Goal: Transaction & Acquisition: Obtain resource

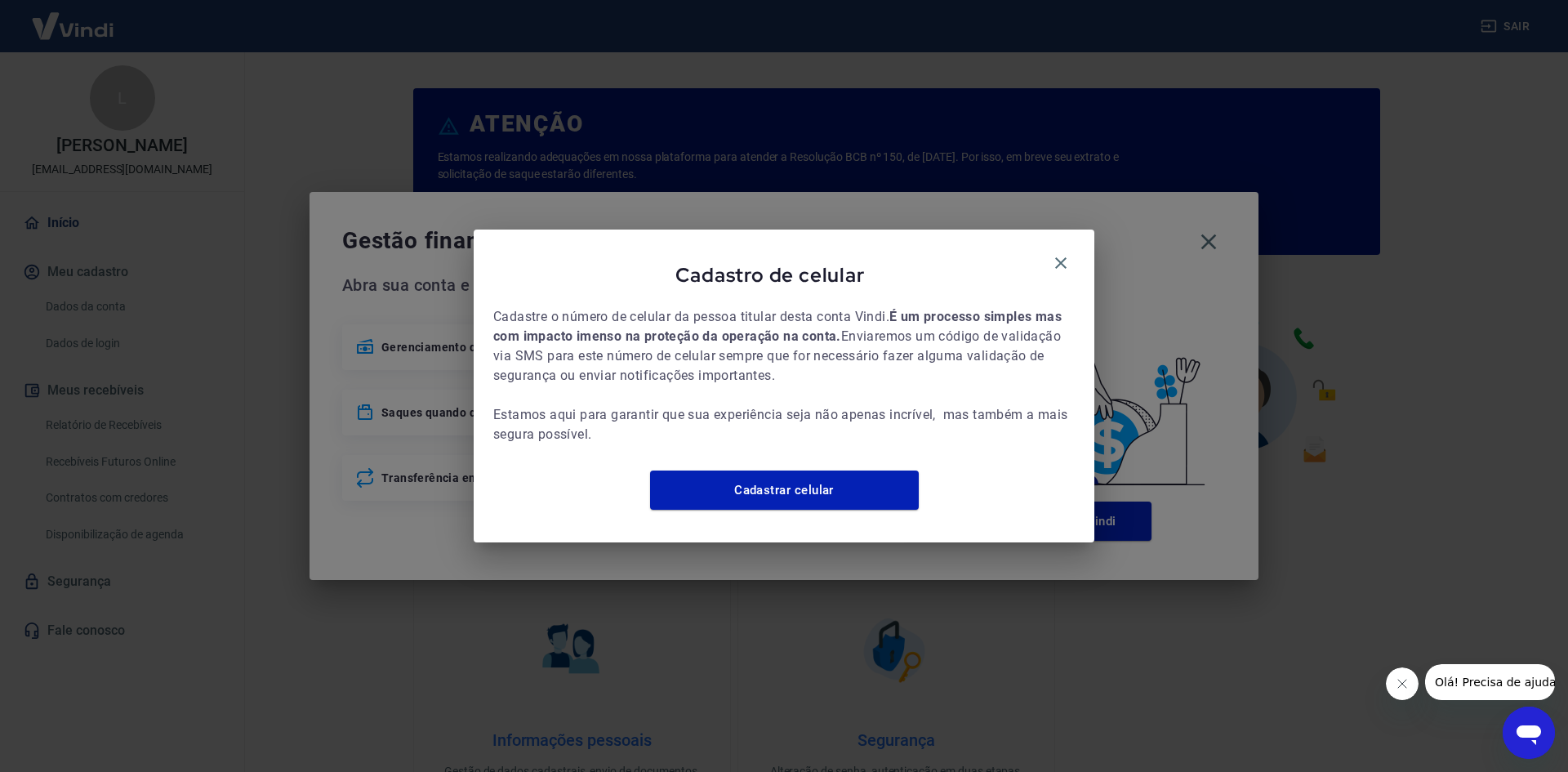
drag, startPoint x: 1061, startPoint y: 252, endPoint x: 1095, endPoint y: 252, distance: 34.0
click at [1061, 253] on icon "button" at bounding box center [1061, 263] width 20 height 20
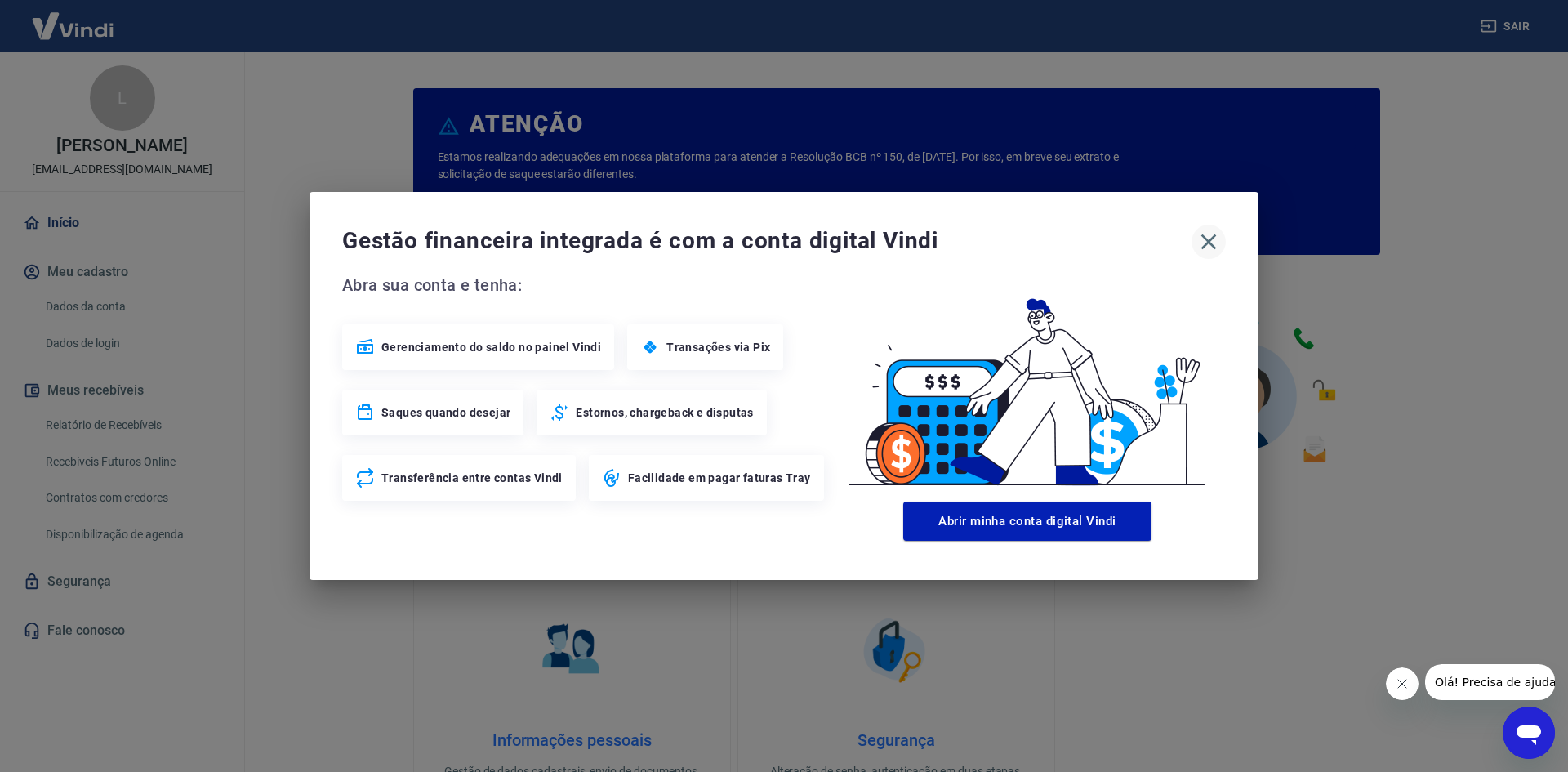
click at [1205, 237] on icon "button" at bounding box center [1209, 242] width 16 height 16
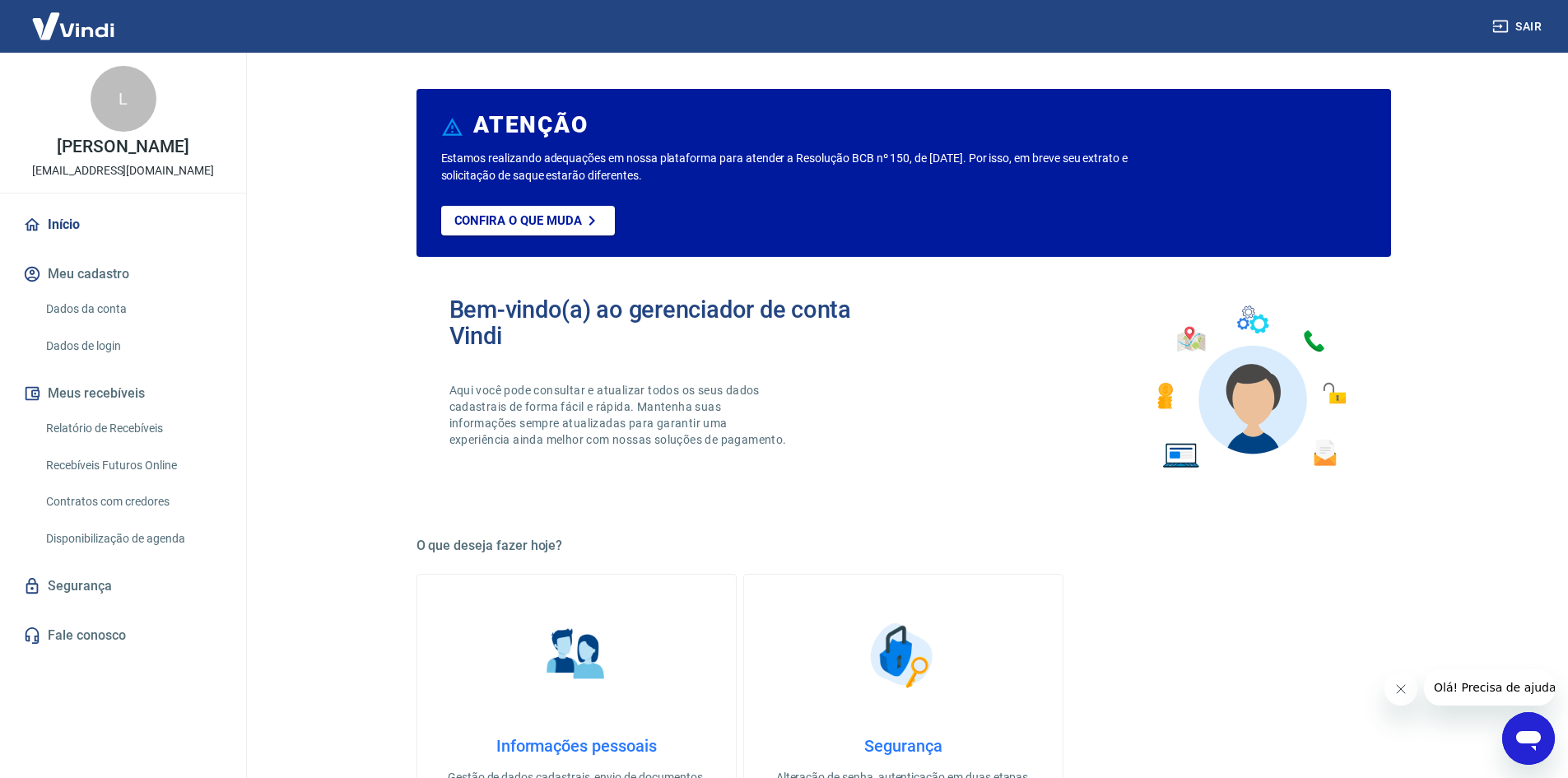
click at [150, 463] on link "Recebíveis Futuros Online" at bounding box center [132, 465] width 186 height 34
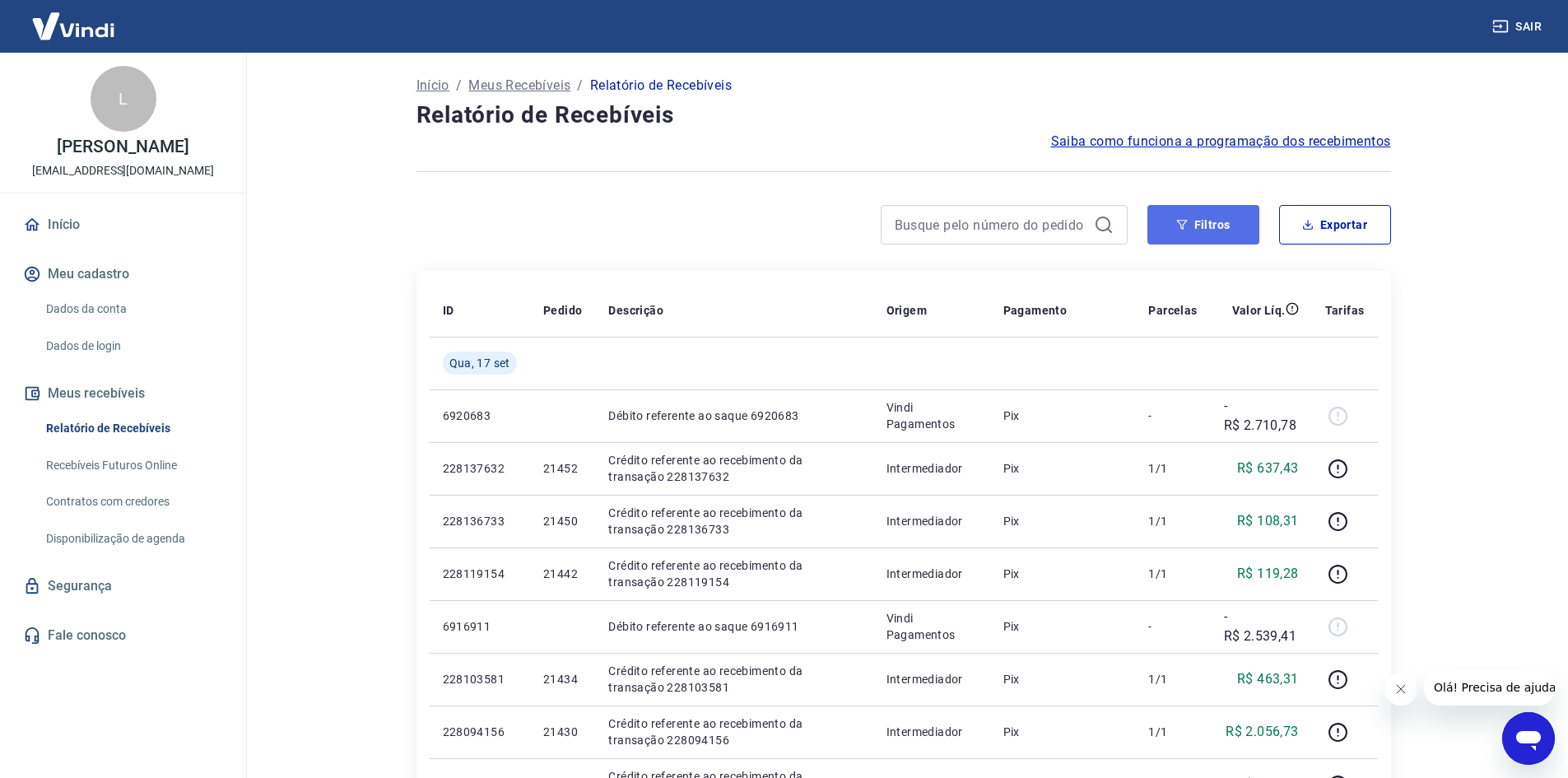
click at [1219, 219] on button "Filtros" at bounding box center [1203, 224] width 112 height 39
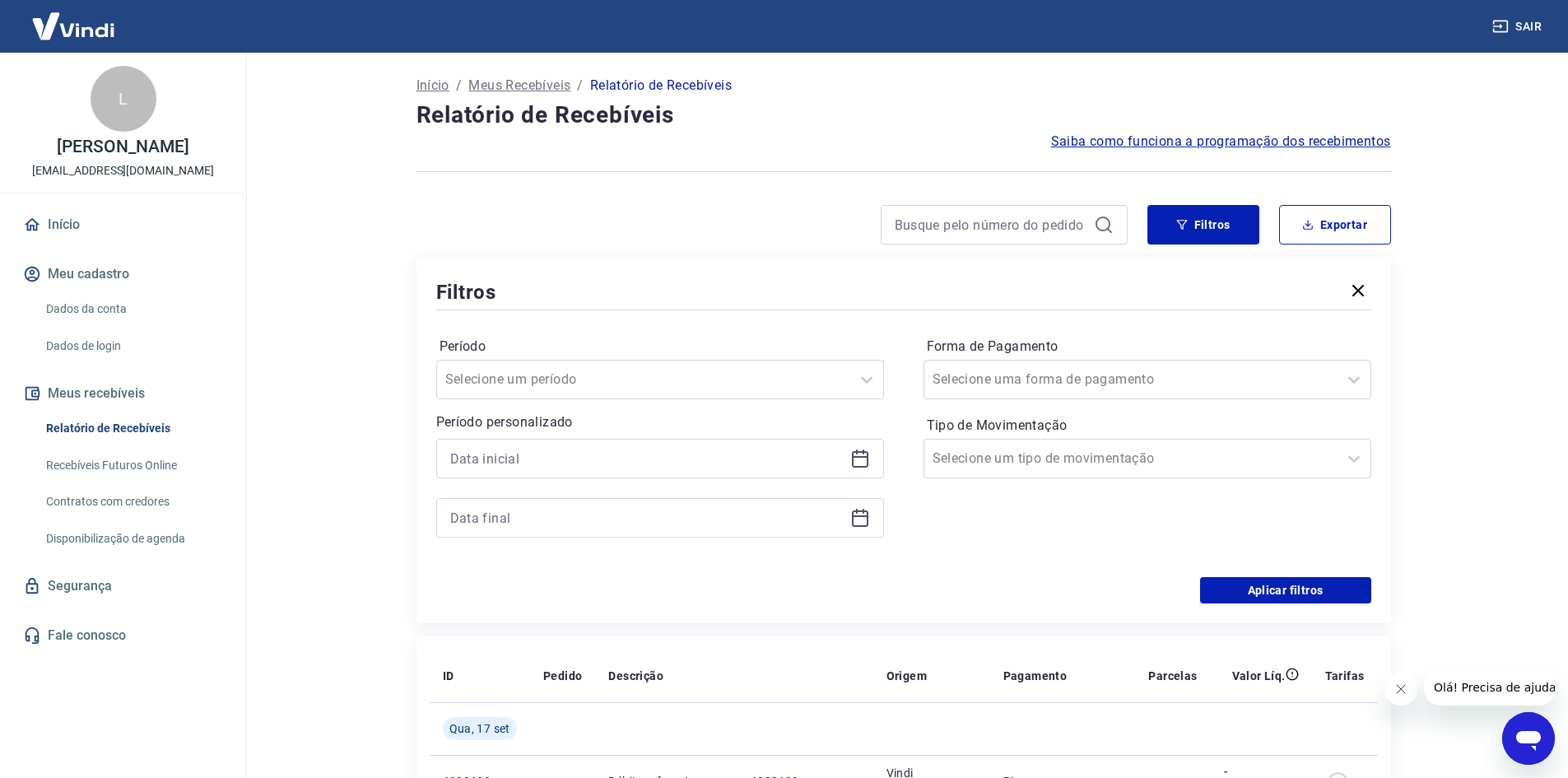
click at [858, 452] on icon at bounding box center [860, 459] width 17 height 17
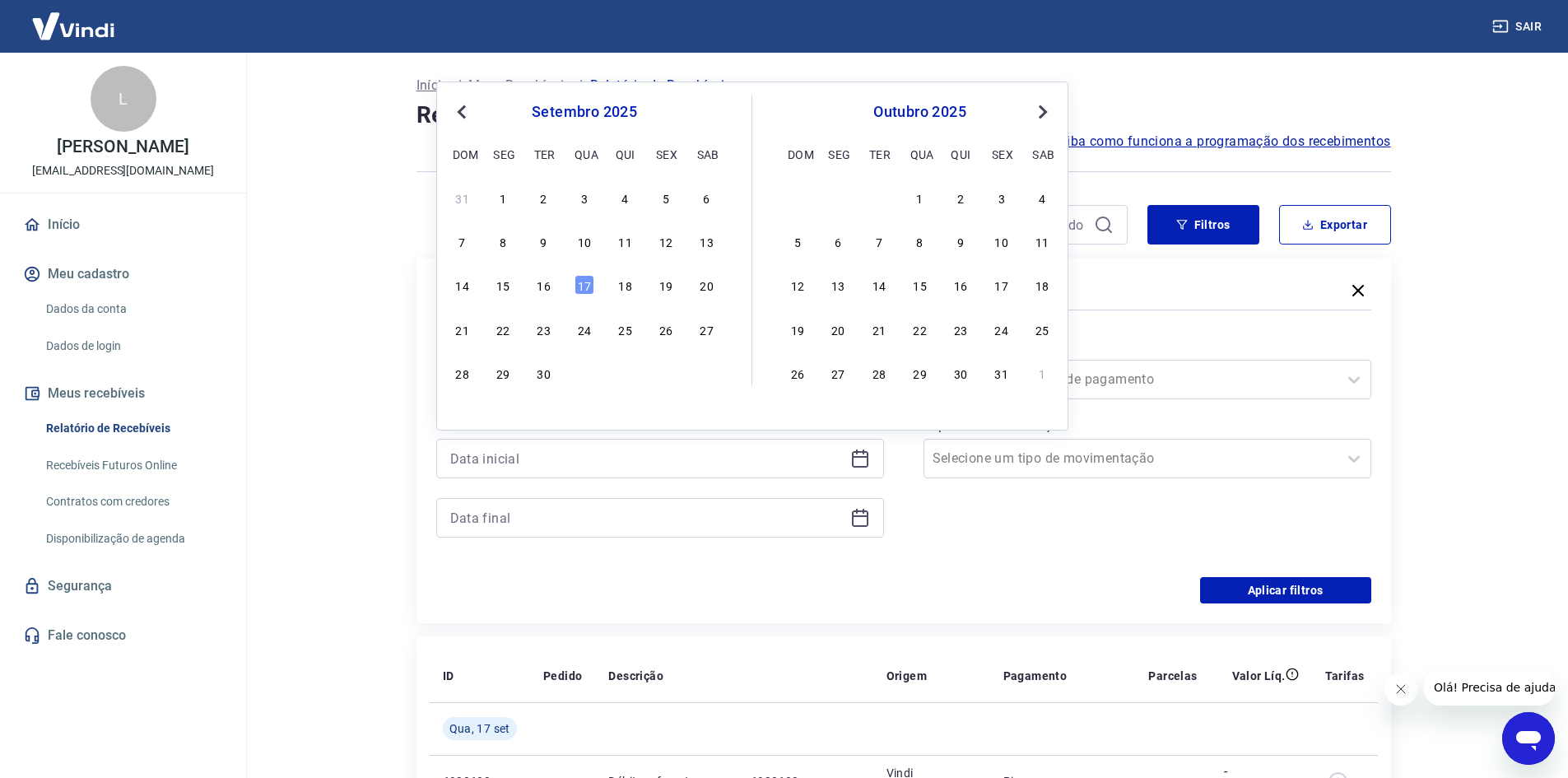
click at [548, 285] on div "16" at bounding box center [544, 285] width 20 height 20
click at [548, 284] on div "Filtros" at bounding box center [903, 291] width 935 height 29
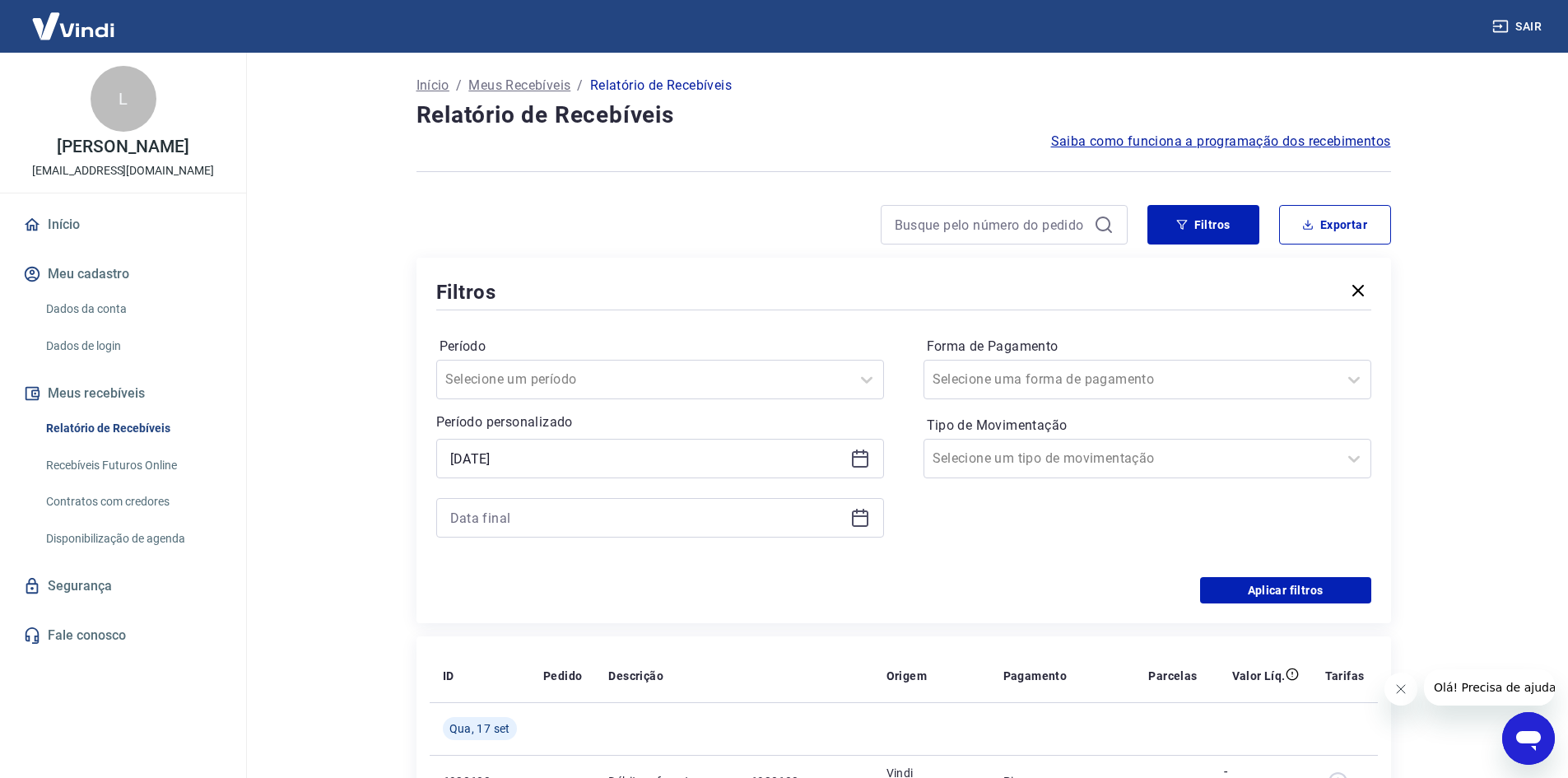
type input "16/09/2025"
click at [863, 509] on icon at bounding box center [860, 518] width 20 height 20
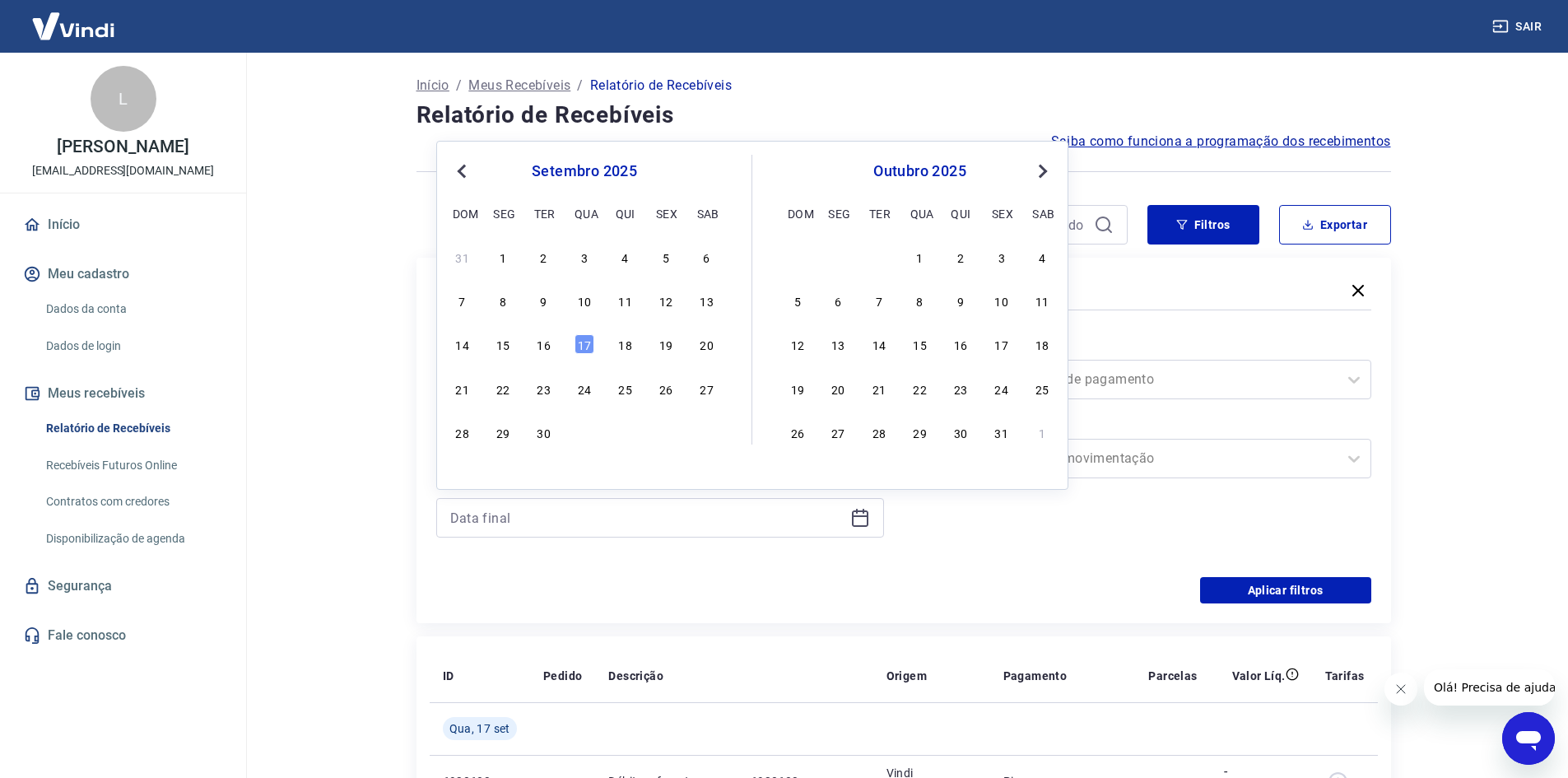
click at [555, 346] on div "14 15 16 17 18 19 20" at bounding box center [585, 344] width 268 height 24
click at [552, 347] on div "16" at bounding box center [544, 344] width 20 height 20
click at [552, 347] on label "Período" at bounding box center [660, 346] width 441 height 20
type input "16/09/2025"
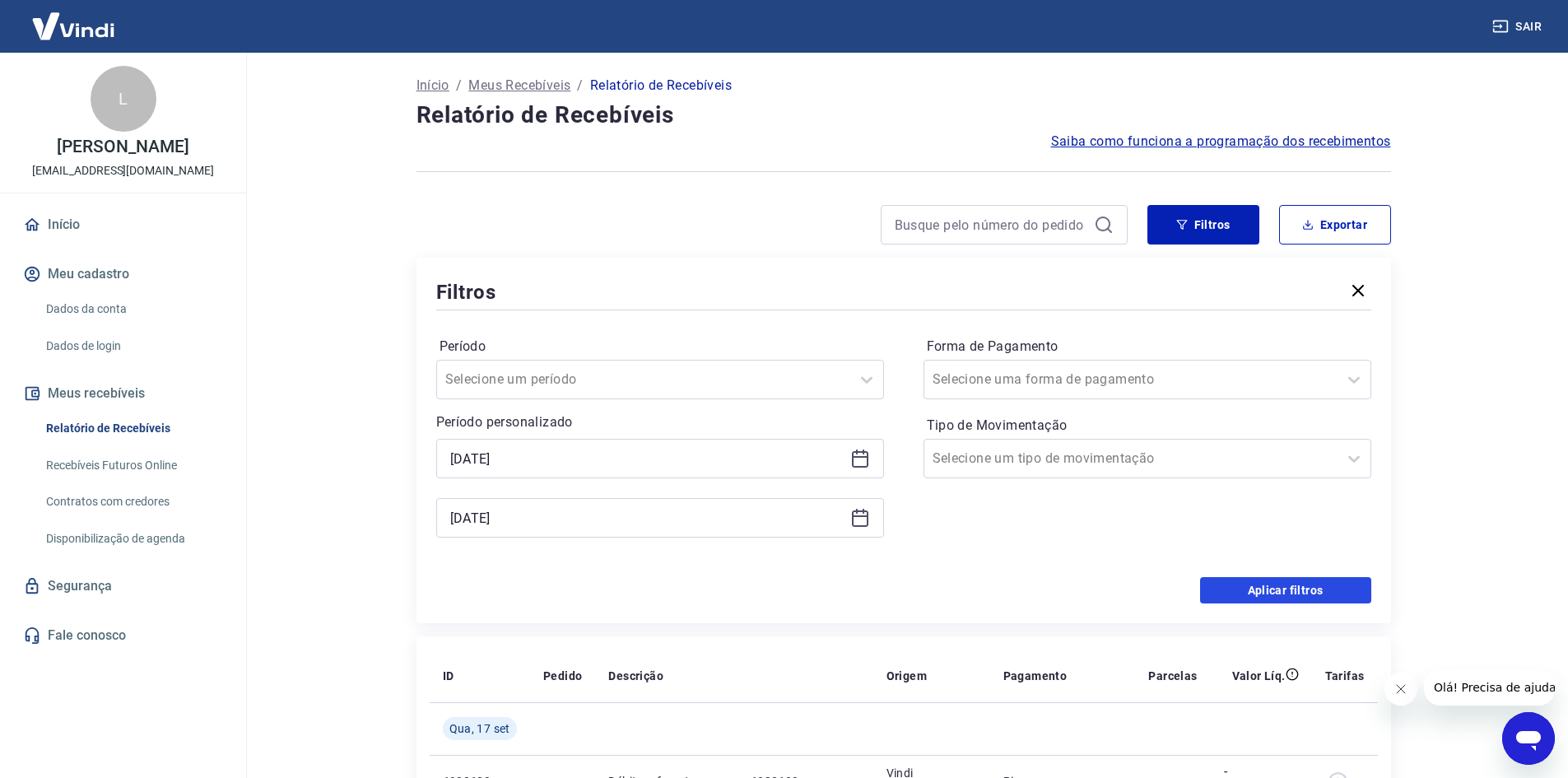
click at [1273, 595] on button "Aplicar filtros" at bounding box center [1286, 590] width 172 height 26
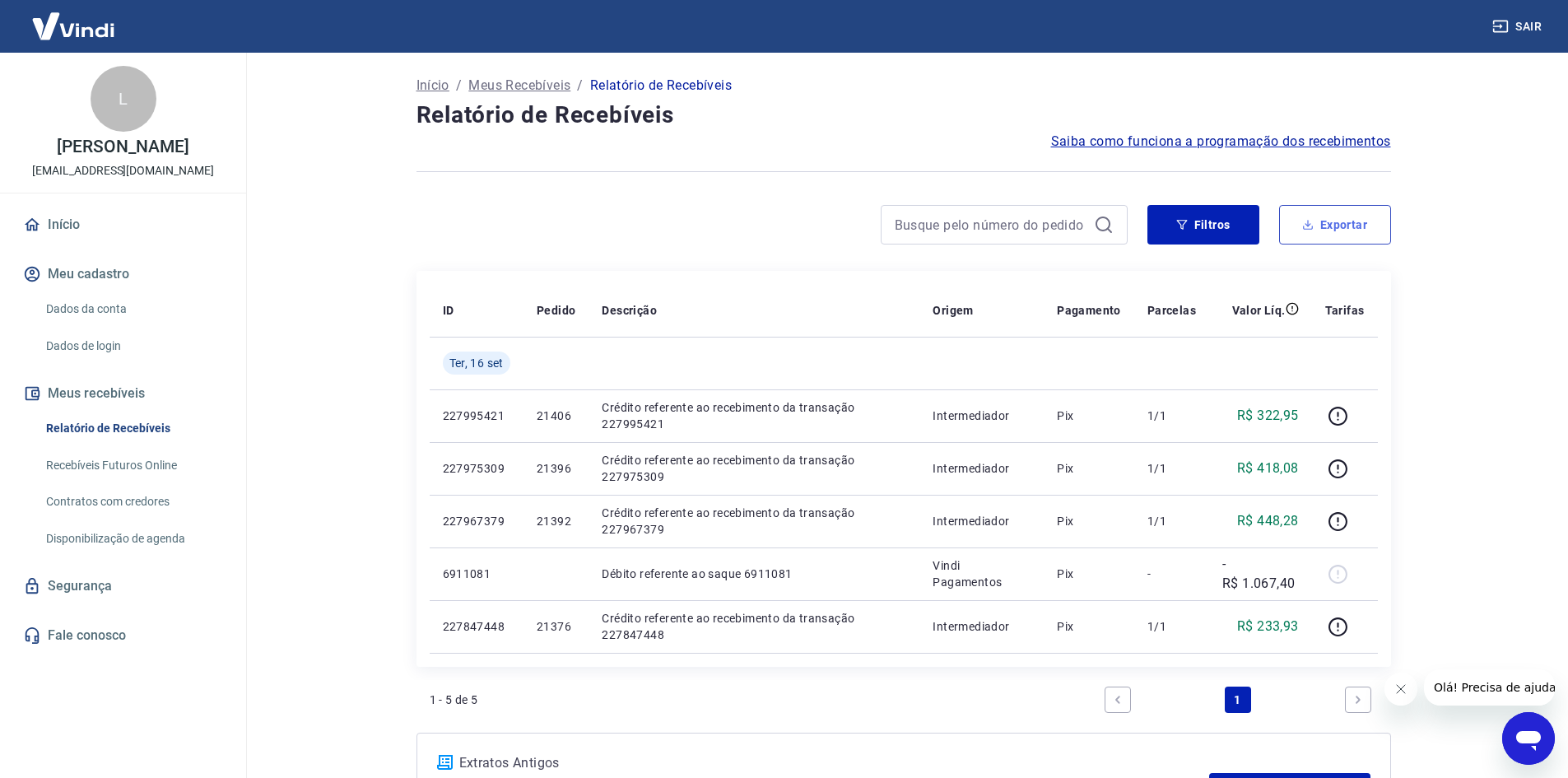
click at [1392, 244] on div "Início / Meus Recebíveis / Relatório de Recebíveis Relatório de Recebíveis Saib…" at bounding box center [903, 452] width 1014 height 800
click at [1383, 239] on button "Exportar" at bounding box center [1335, 224] width 112 height 39
type input "16/09/2025"
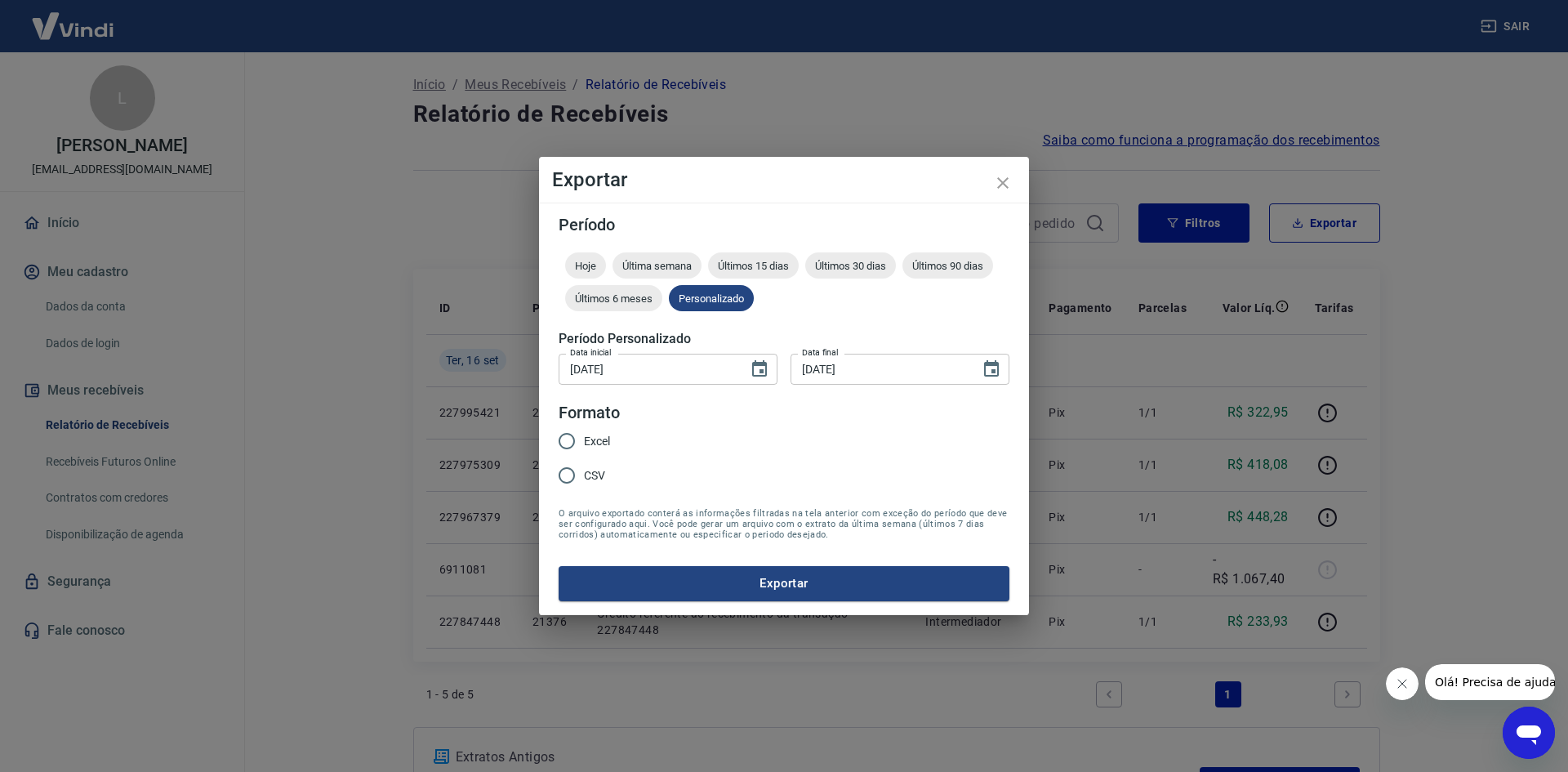
click at [619, 480] on div "Excel CSV" at bounding box center [590, 459] width 65 height 71
click at [577, 482] on input "CSV" at bounding box center [567, 475] width 35 height 35
radio input "true"
click at [640, 585] on button "Exportar" at bounding box center [784, 584] width 451 height 35
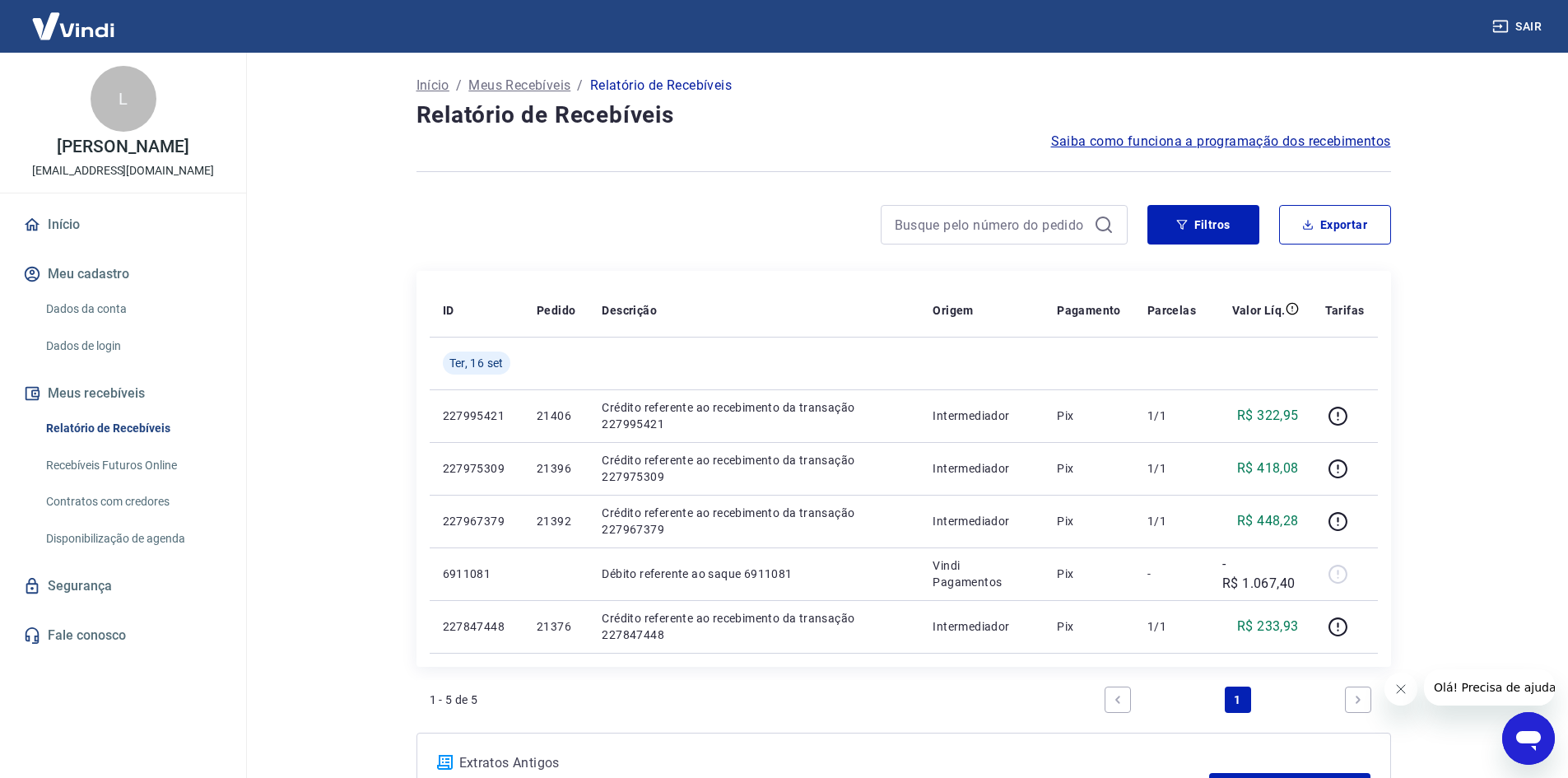
click at [949, 135] on div "Saiba como funciona a programação dos recebimentos" at bounding box center [903, 141] width 975 height 20
click at [1323, 229] on button "Exportar" at bounding box center [1335, 224] width 112 height 39
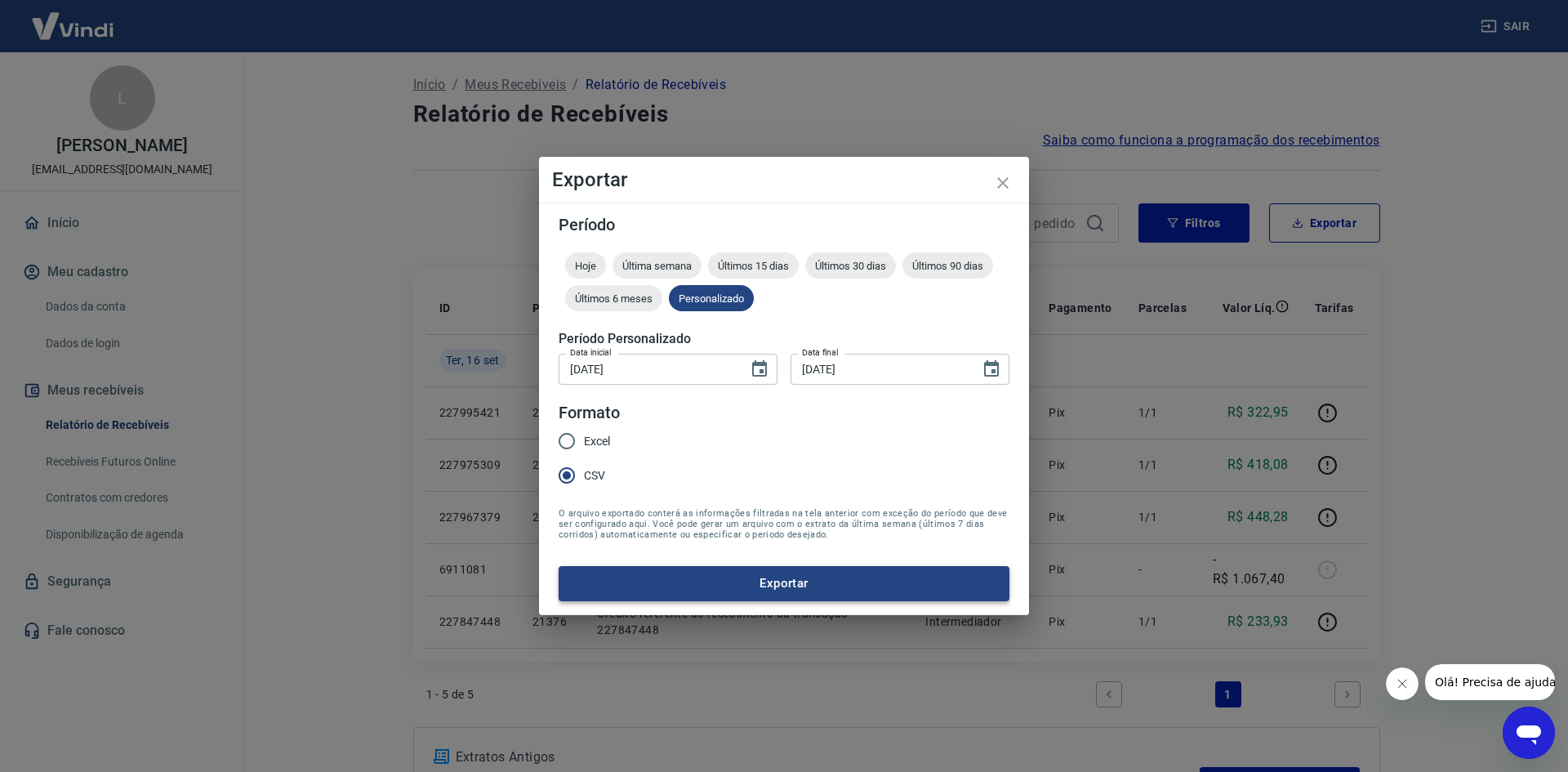
click at [683, 585] on button "Exportar" at bounding box center [784, 584] width 451 height 35
